Goal: Task Accomplishment & Management: Manage account settings

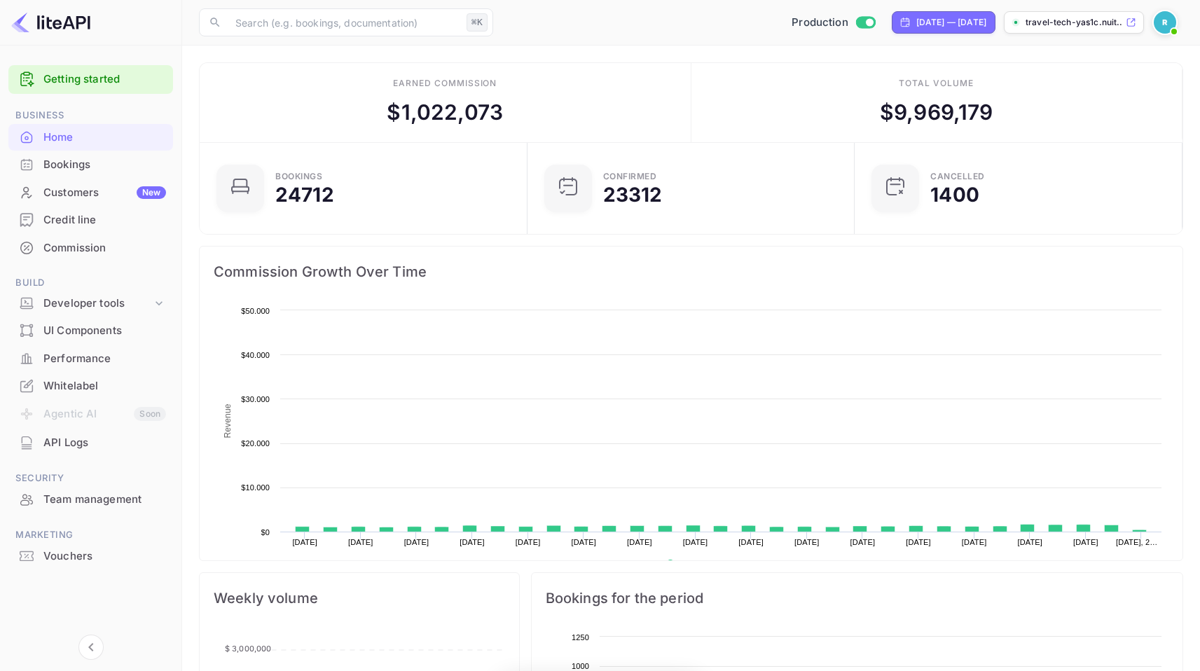
scroll to position [217, 309]
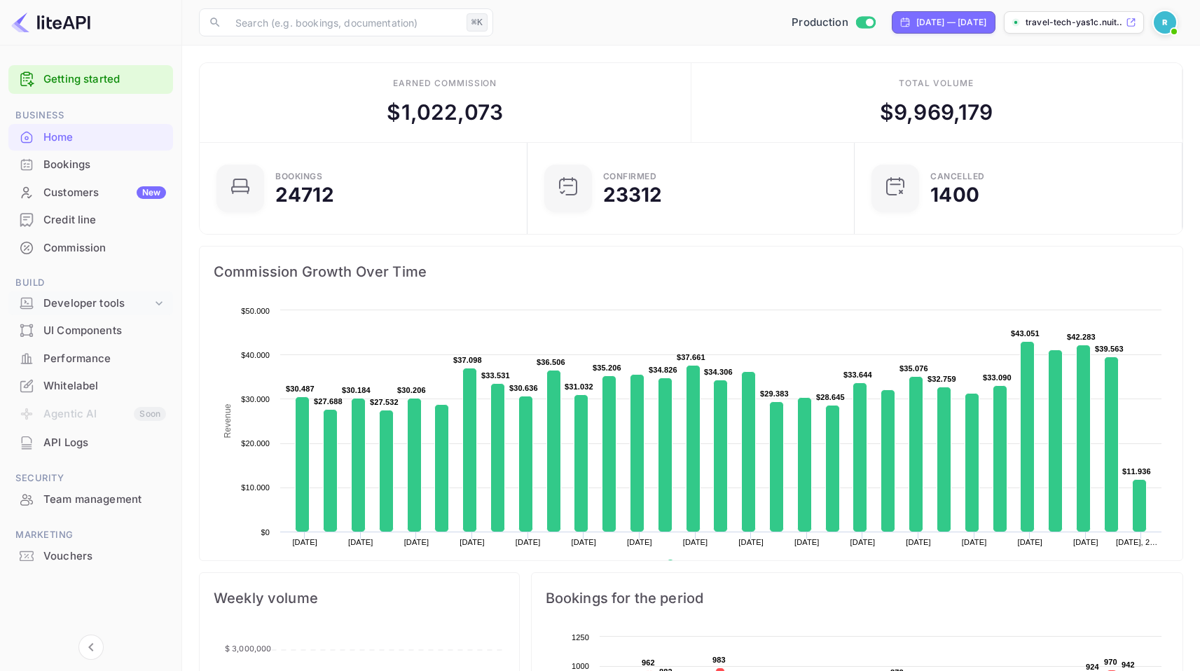
click at [125, 305] on div "Developer tools" at bounding box center [97, 304] width 109 height 16
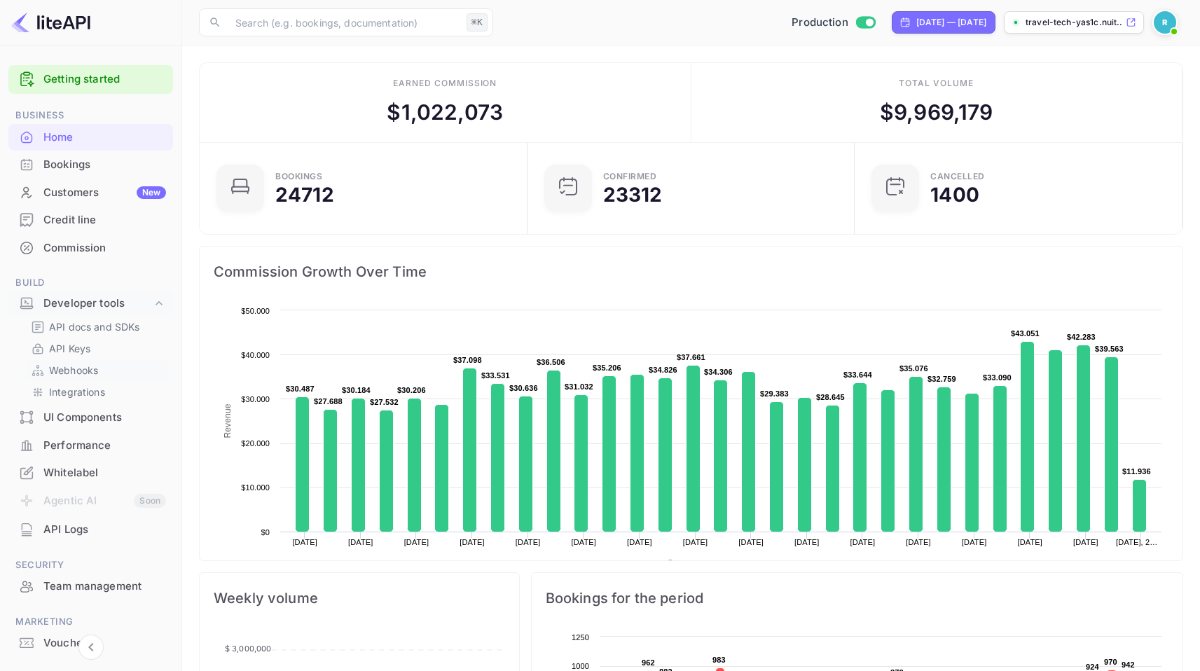
click at [84, 371] on p "Webhooks" at bounding box center [73, 370] width 49 height 15
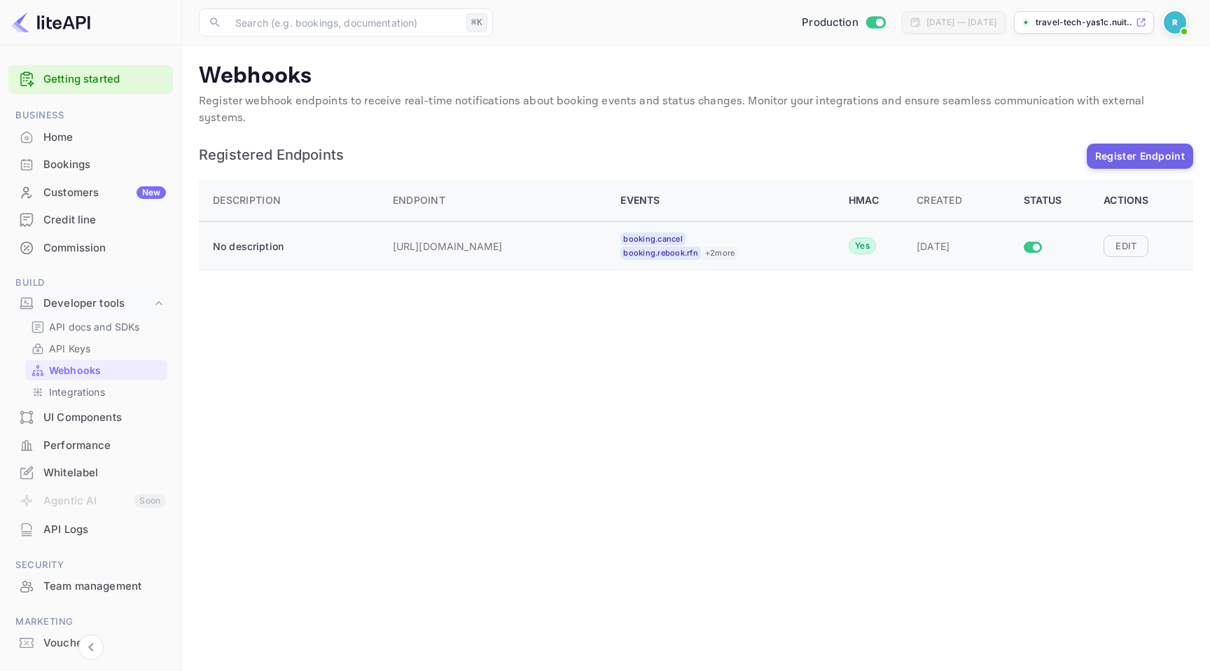
click at [1064, 250] on td at bounding box center [1056, 246] width 81 height 48
click at [1124, 235] on button "Edit" at bounding box center [1126, 245] width 45 height 21
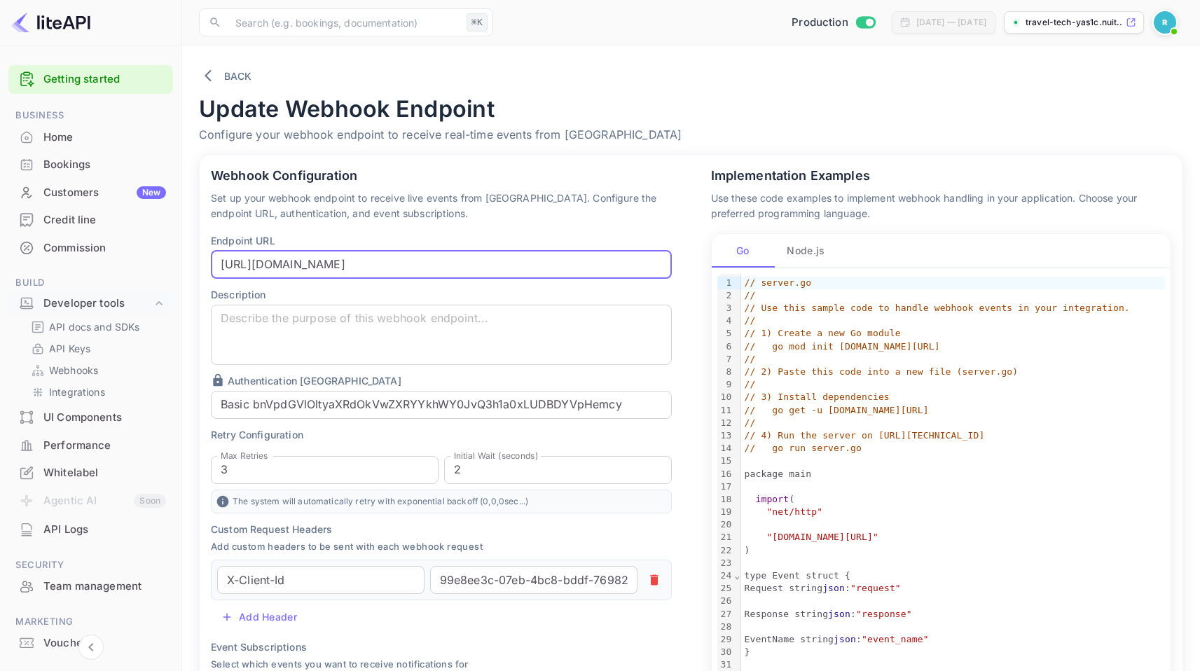
drag, startPoint x: 259, startPoint y: 268, endPoint x: 340, endPoint y: 262, distance: 80.8
click at [340, 262] on input "[URL][DOMAIN_NAME]" at bounding box center [441, 265] width 461 height 28
click at [305, 265] on input "[URL][DOMAIN_NAME]" at bounding box center [441, 265] width 461 height 28
drag, startPoint x: 261, startPoint y: 263, endPoint x: 324, endPoint y: 257, distance: 63.4
click at [324, 257] on input "[URL][DOMAIN_NAME]" at bounding box center [441, 265] width 461 height 28
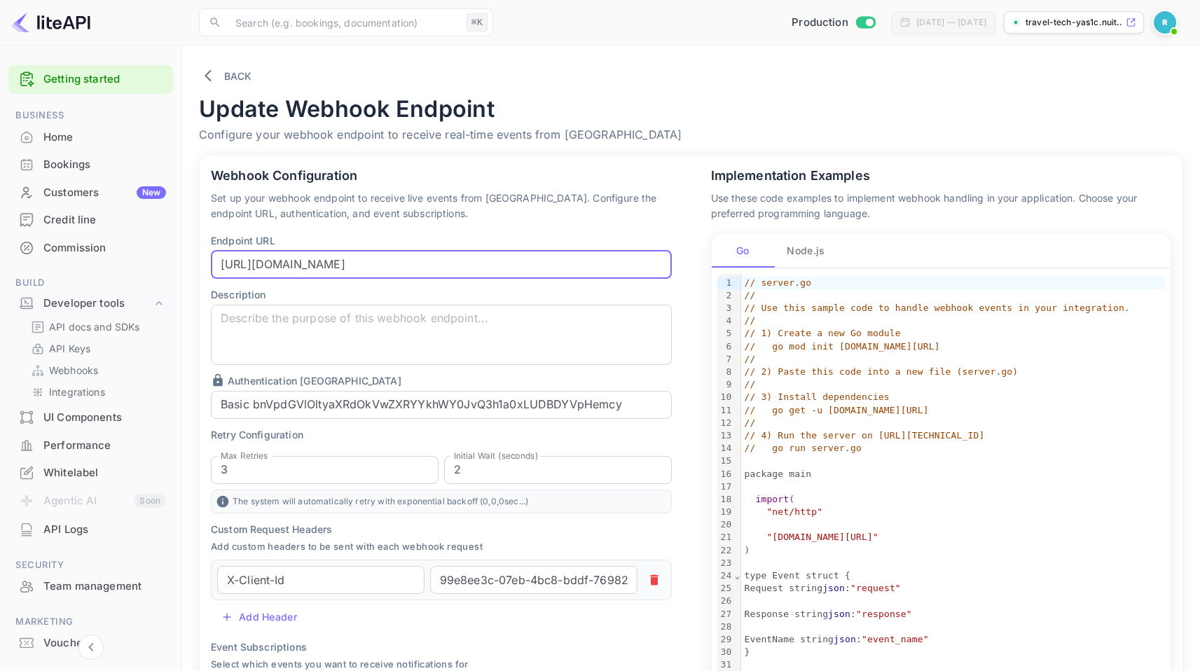
click at [346, 261] on input "[URL][DOMAIN_NAME]" at bounding box center [441, 265] width 461 height 28
